Goal: Information Seeking & Learning: Learn about a topic

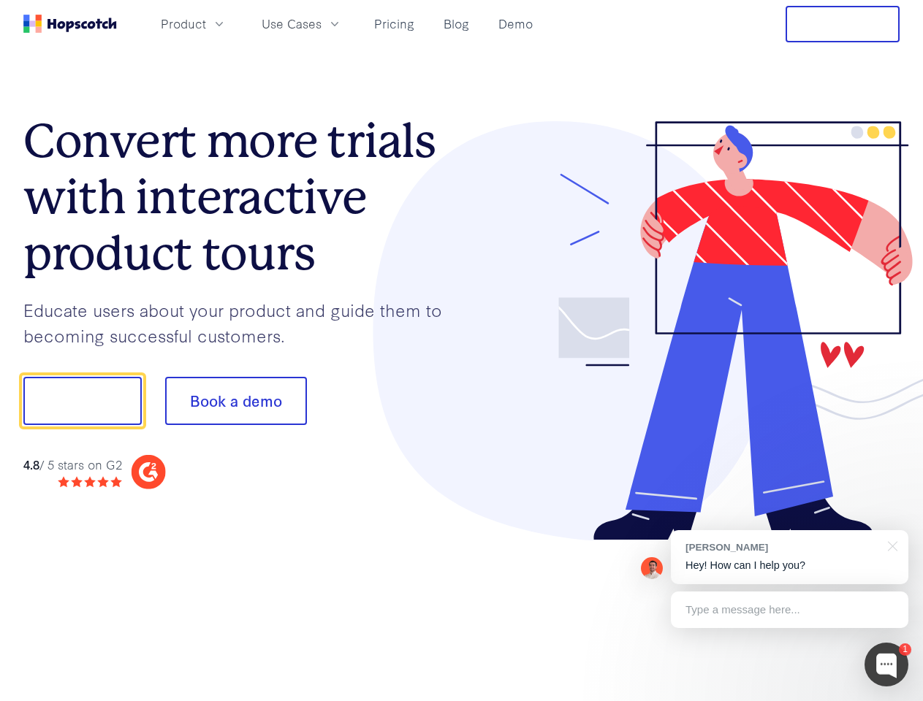
click at [462, 351] on div at bounding box center [681, 331] width 438 height 420
click at [206, 23] on span "Product" at bounding box center [183, 24] width 45 height 18
click at [321, 23] on span "Use Cases" at bounding box center [291, 24] width 60 height 18
click at [842, 24] on button "Free Trial" at bounding box center [842, 24] width 114 height 37
click at [82, 401] on button "Show me!" at bounding box center [82, 401] width 118 height 48
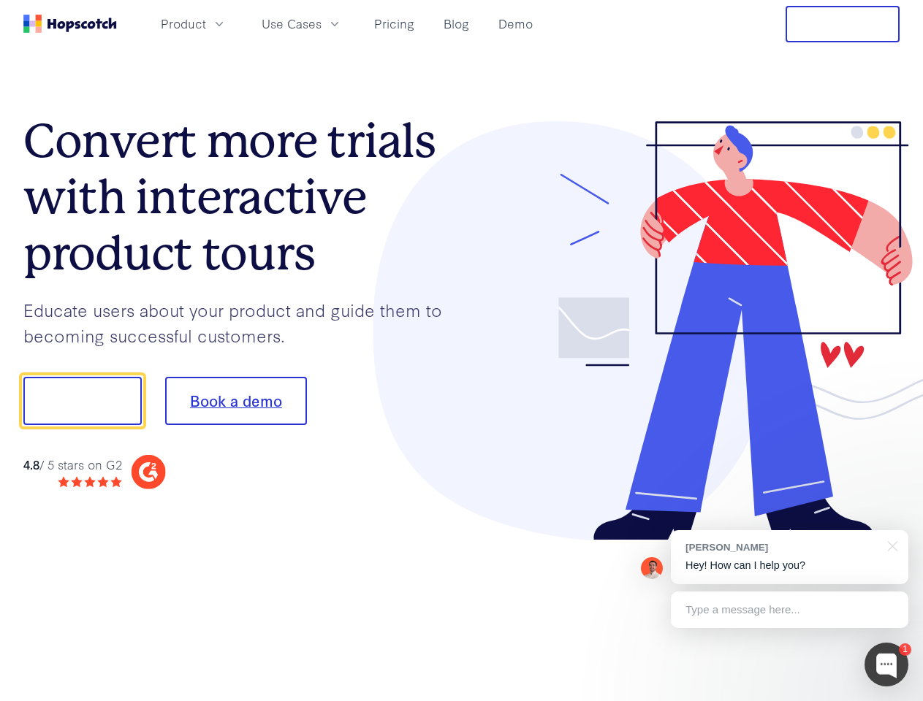
click at [235, 401] on button "Book a demo" at bounding box center [236, 401] width 142 height 48
click at [886, 665] on div at bounding box center [886, 665] width 44 height 44
click at [789, 557] on div "[PERSON_NAME] Hey! How can I help you?" at bounding box center [789, 557] width 237 height 54
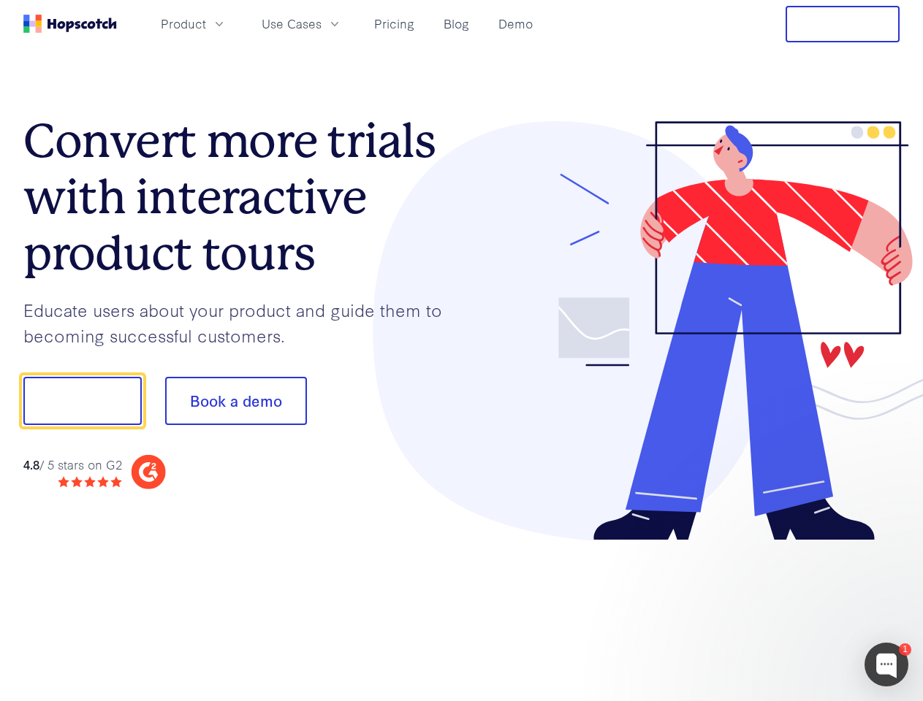
click at [890, 545] on div at bounding box center [771, 496] width 274 height 291
click at [789, 610] on div at bounding box center [771, 496] width 274 height 291
